Goal: Book appointment/travel/reservation

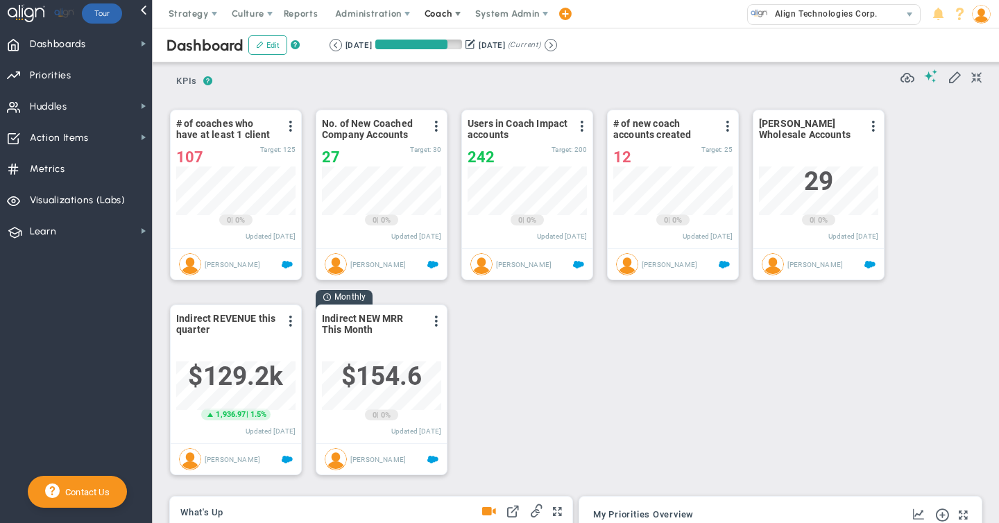
click at [445, 16] on span "Coach" at bounding box center [438, 13] width 28 height 10
click at [433, 40] on span "Schedule Meeting" at bounding box center [464, 42] width 98 height 28
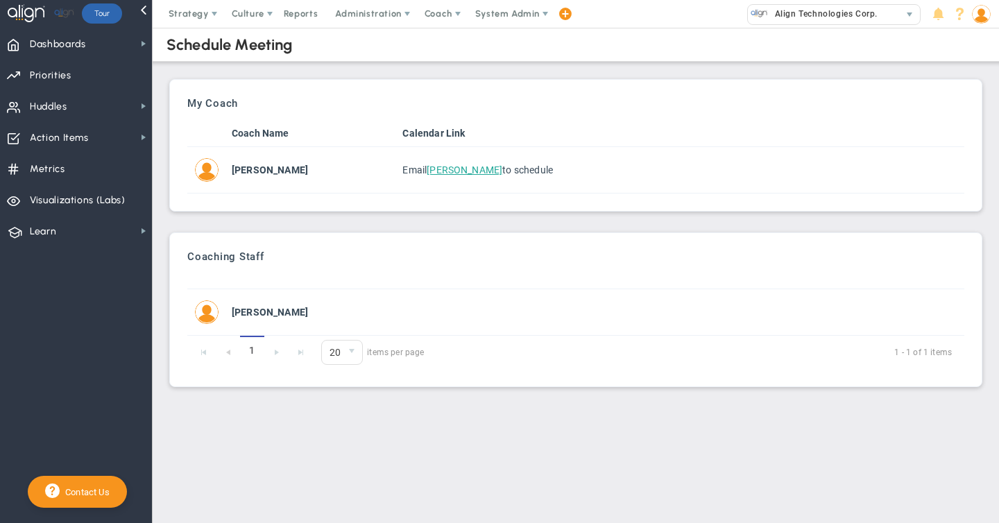
click at [979, 17] on img at bounding box center [981, 14] width 19 height 19
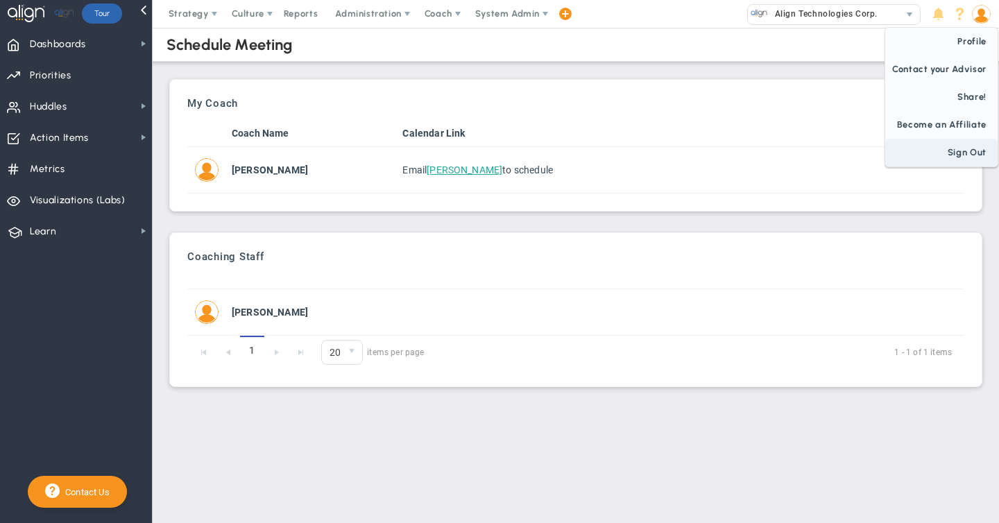
click at [960, 152] on span "Sign Out" at bounding box center [941, 153] width 112 height 28
